Goal: Transaction & Acquisition: Purchase product/service

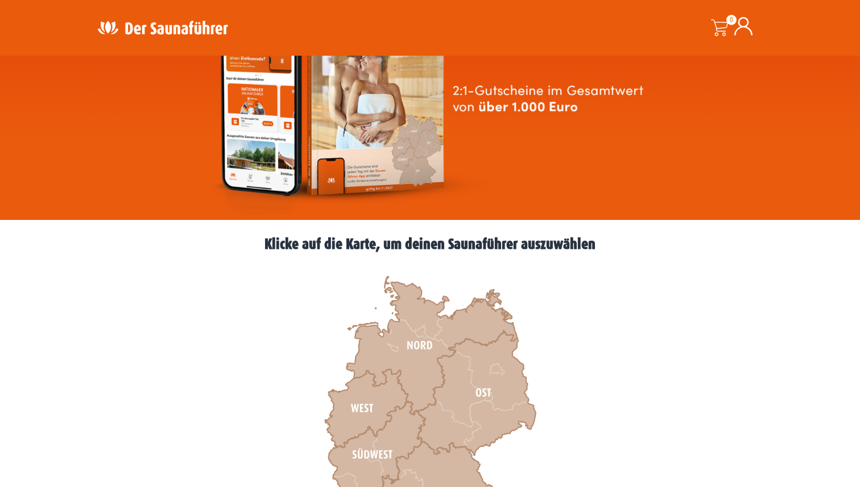
scroll to position [9045, 0]
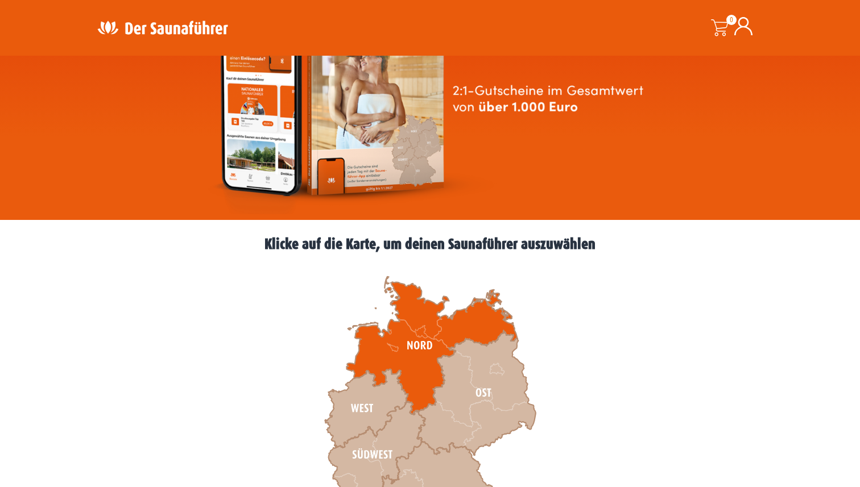
scroll to position [201, 0]
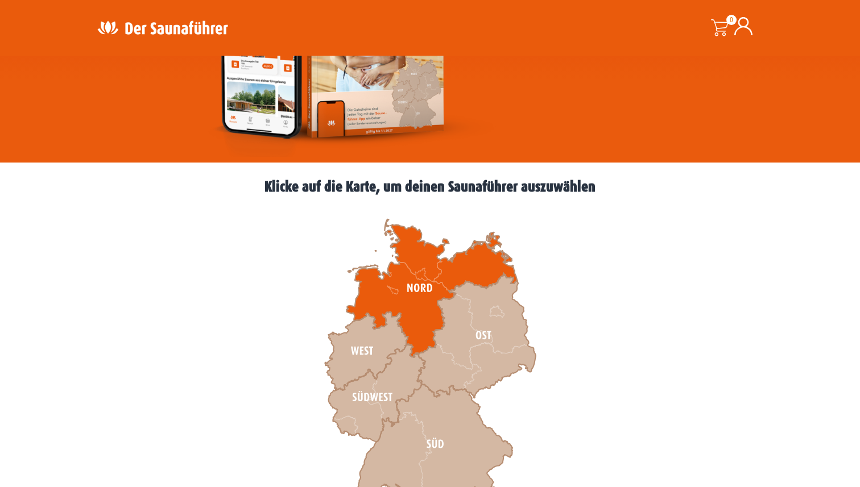
click at [419, 282] on icon at bounding box center [431, 289] width 171 height 138
